Goal: Find specific page/section: Find specific page/section

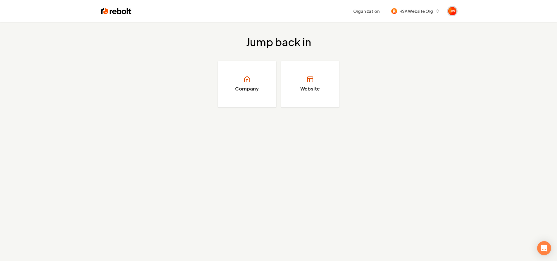
click at [448, 14] on span "Open user button" at bounding box center [452, 11] width 8 height 8
click at [422, 13] on span "HSA Website Org" at bounding box center [416, 11] width 34 height 6
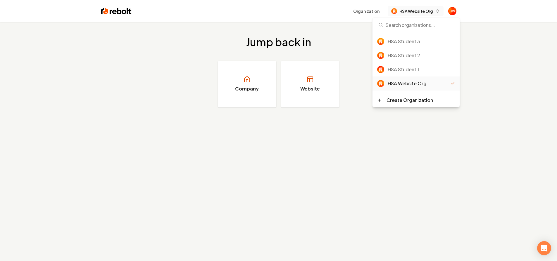
click at [422, 13] on span "HSA Website Org" at bounding box center [416, 11] width 34 height 6
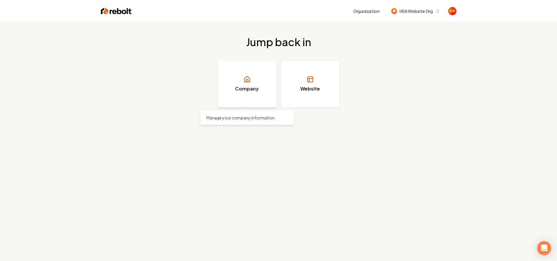
click at [264, 82] on link "Company" at bounding box center [247, 84] width 58 height 47
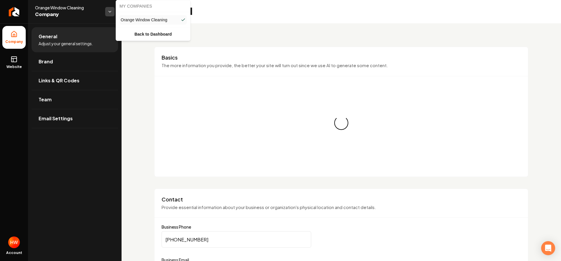
click at [108, 11] on html "Company Website Account Orange Window Cleaning Company General Adjust your gene…" at bounding box center [280, 130] width 561 height 261
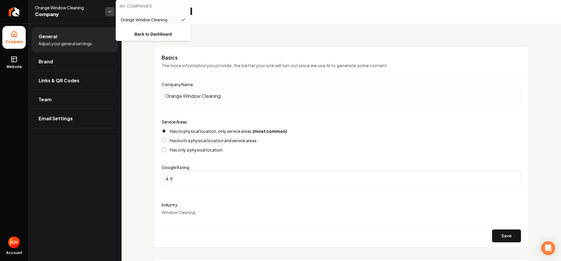
click at [108, 11] on html "Company Website Account Orange Window Cleaning Company General Adjust your gene…" at bounding box center [280, 130] width 561 height 261
